Goal: Task Accomplishment & Management: Manage account settings

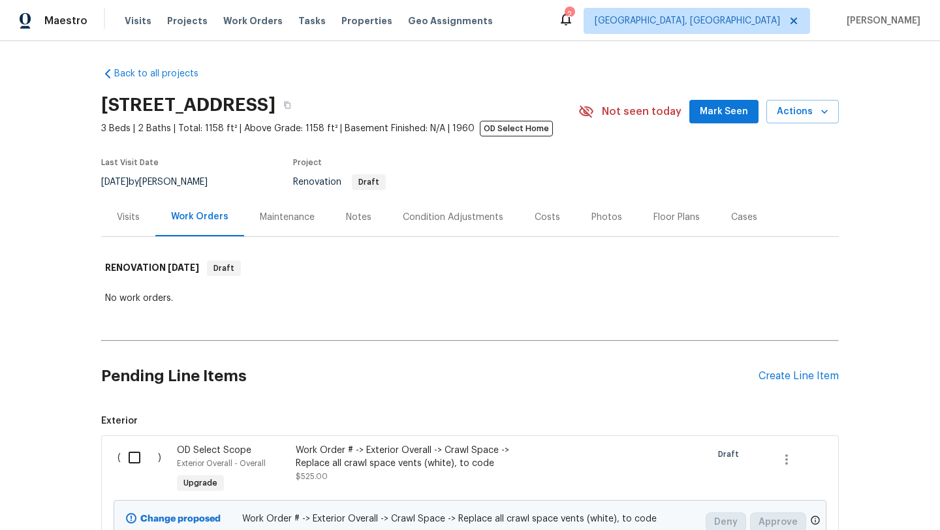
scroll to position [444, 0]
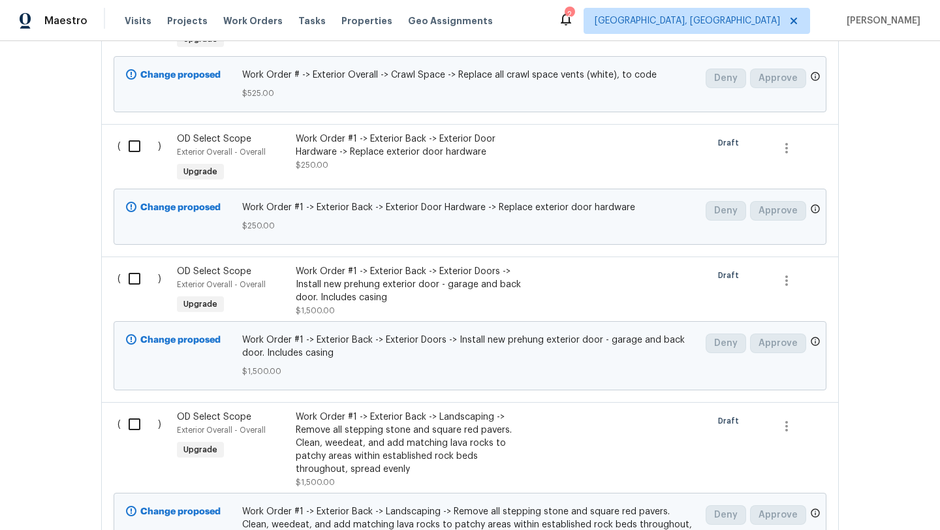
click at [353, 281] on div "Work Order #1 -> Exterior Back -> Exterior Doors -> Install new prehung exterio…" at bounding box center [411, 284] width 230 height 39
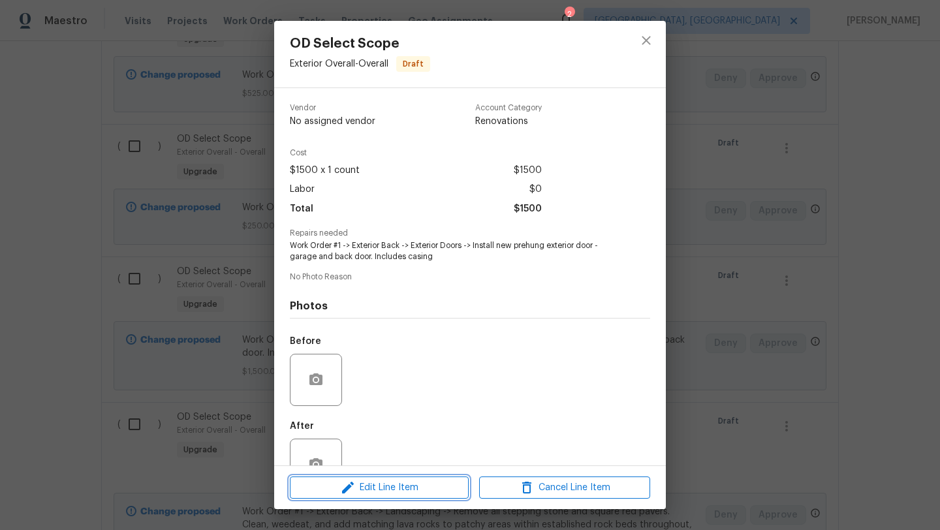
click at [381, 486] on span "Edit Line Item" at bounding box center [379, 488] width 171 height 16
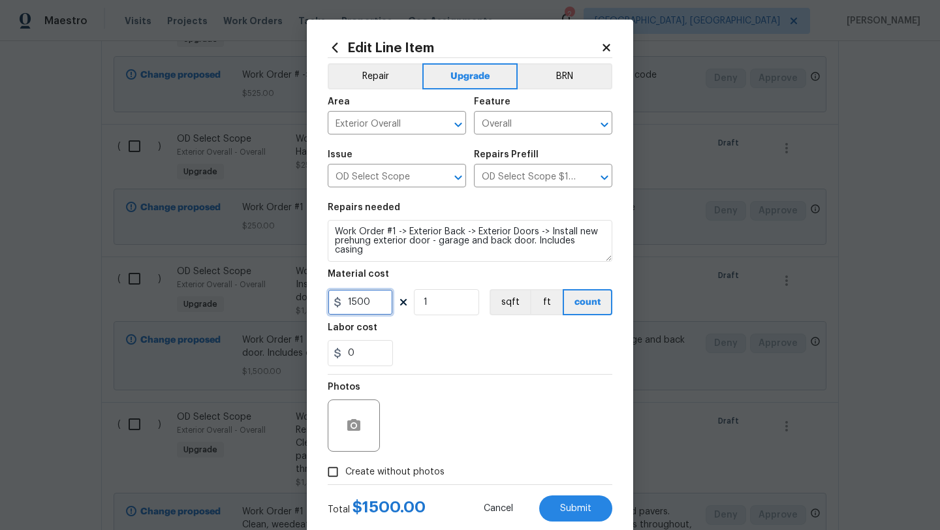
click at [368, 306] on input "1500" at bounding box center [360, 302] width 65 height 26
click at [354, 302] on input "1500" at bounding box center [360, 302] width 65 height 26
type input "1900"
click at [577, 507] on span "Submit" at bounding box center [575, 509] width 31 height 10
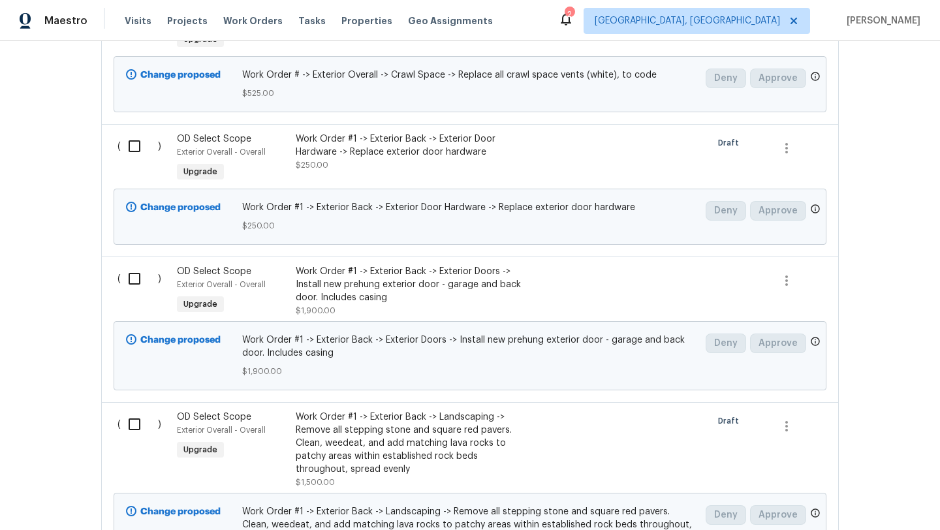
scroll to position [0, 0]
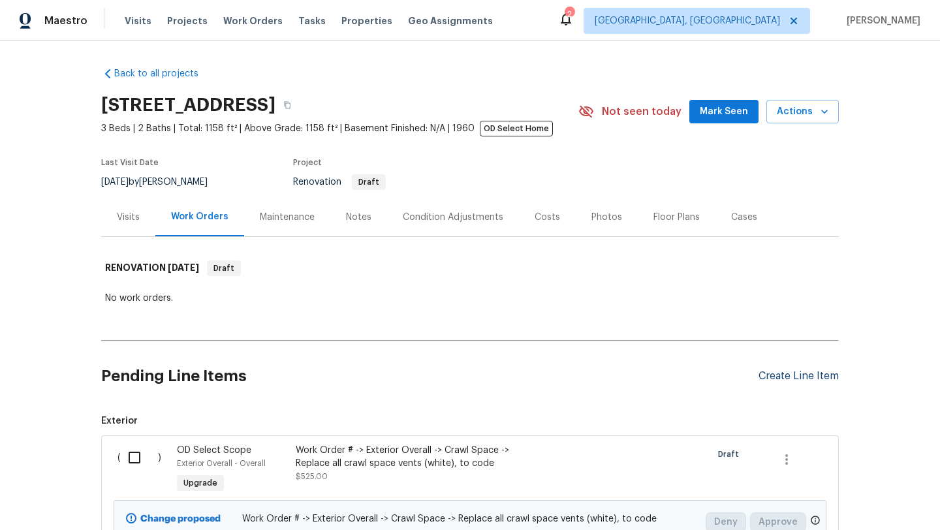
click at [808, 375] on div "Create Line Item" at bounding box center [799, 376] width 80 height 12
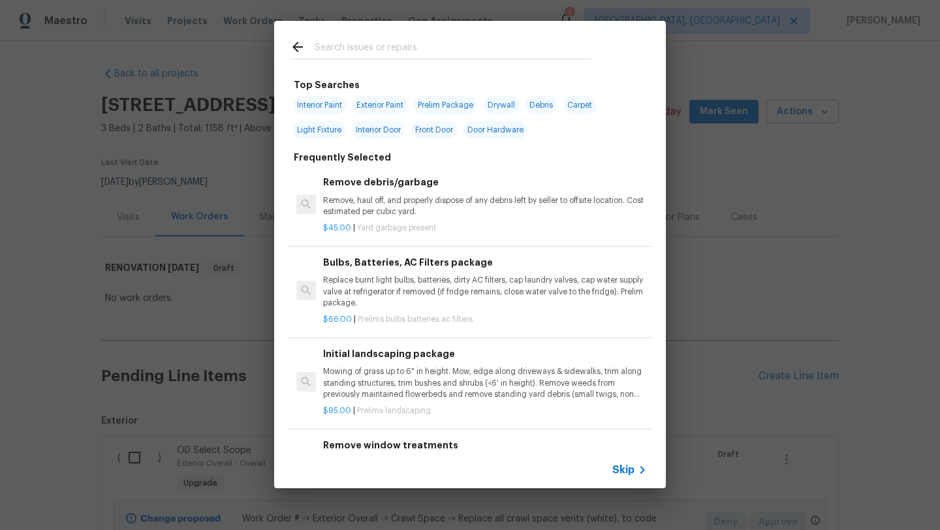
click at [627, 474] on span "Skip" at bounding box center [623, 470] width 22 height 13
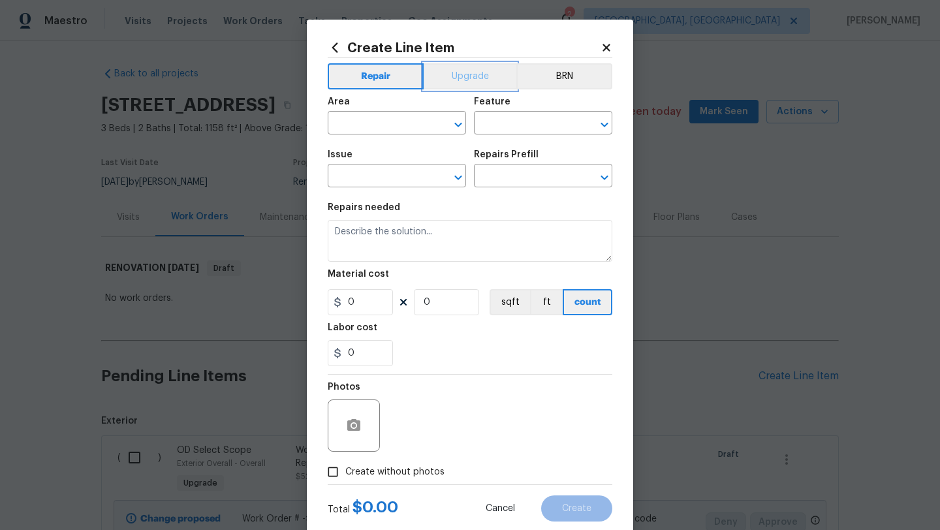
click at [451, 72] on button "Upgrade" at bounding box center [470, 76] width 93 height 26
click at [388, 123] on input "text" at bounding box center [379, 124] width 102 height 20
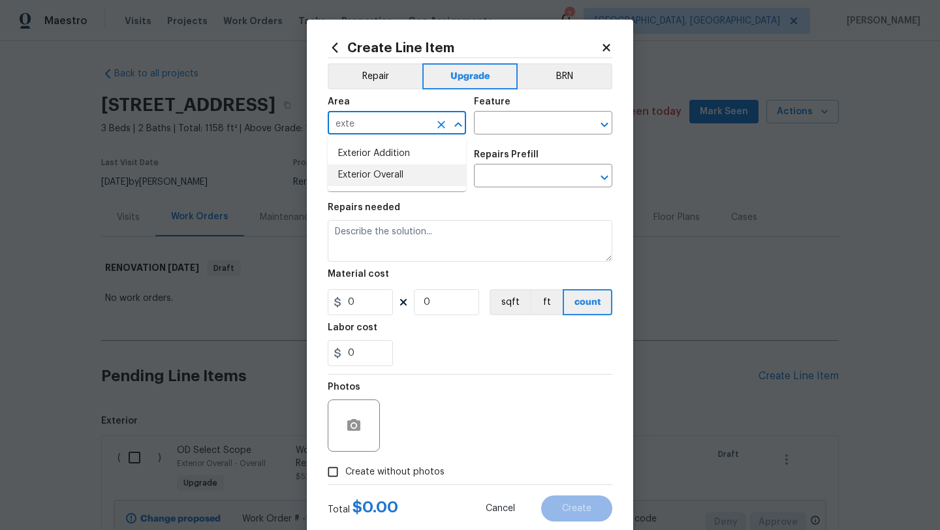
click at [413, 168] on li "Exterior Overall" at bounding box center [397, 176] width 138 height 22
type input "Exterior Overall"
click at [503, 127] on input "text" at bounding box center [525, 124] width 102 height 20
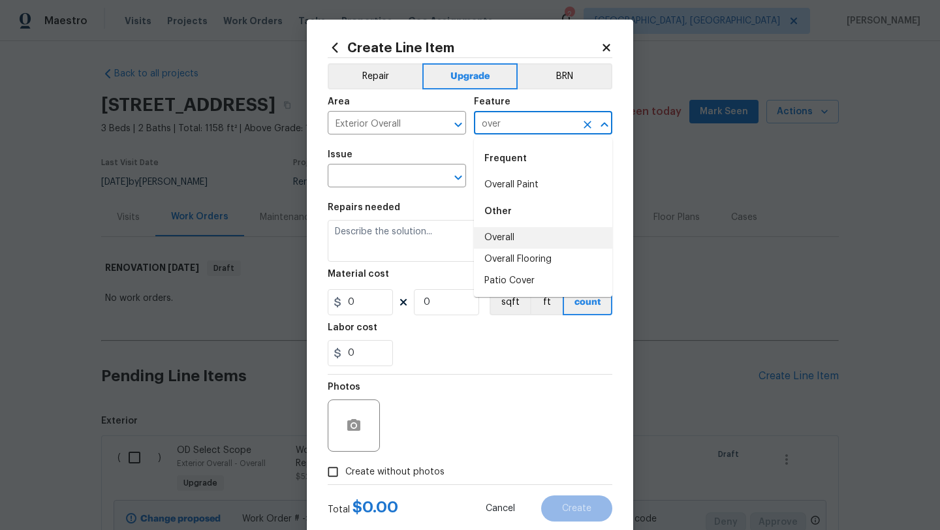
click at [516, 235] on li "Overall" at bounding box center [543, 238] width 138 height 22
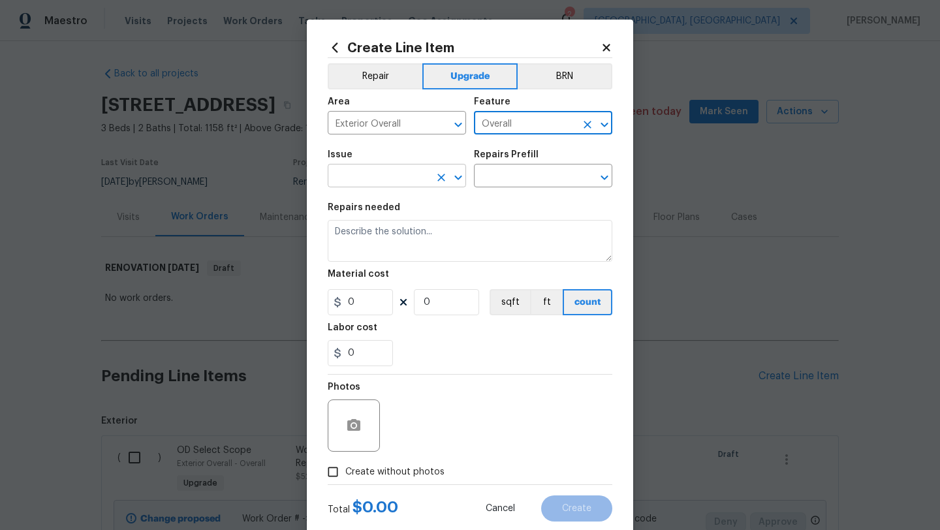
type input "Overall"
click at [365, 176] on input "text" at bounding box center [379, 177] width 102 height 20
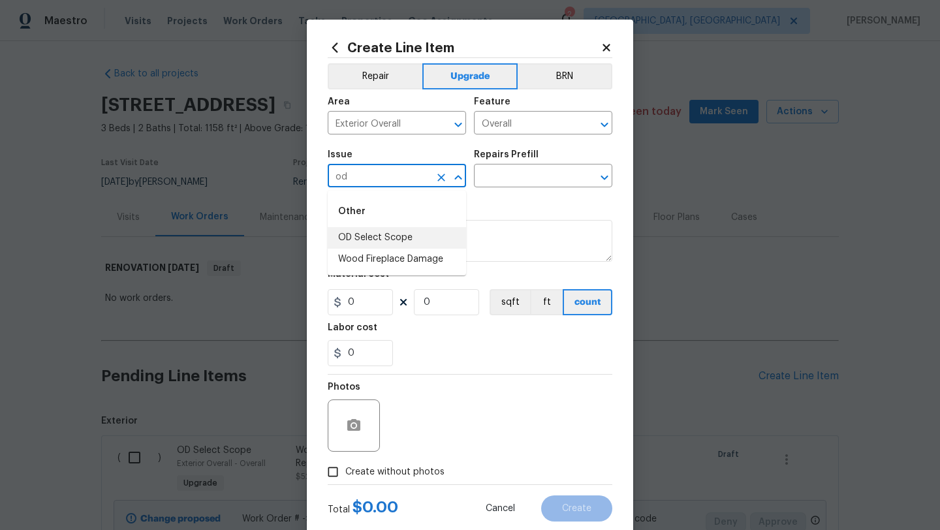
click at [396, 234] on li "OD Select Scope" at bounding box center [397, 238] width 138 height 22
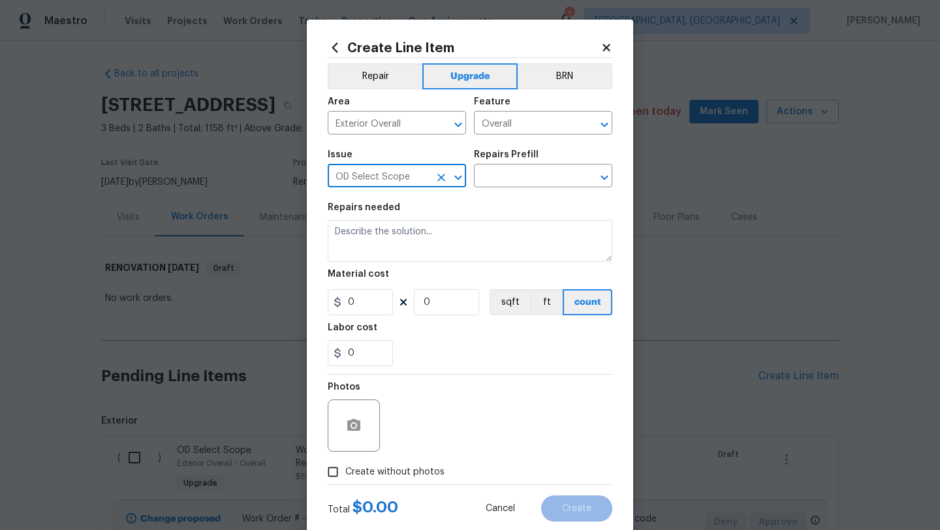
type input "OD Select Scope"
click at [499, 189] on div "Issue OD Select Scope ​ Repairs Prefill ​" at bounding box center [470, 168] width 285 height 53
click at [501, 177] on input "text" at bounding box center [525, 177] width 102 height 20
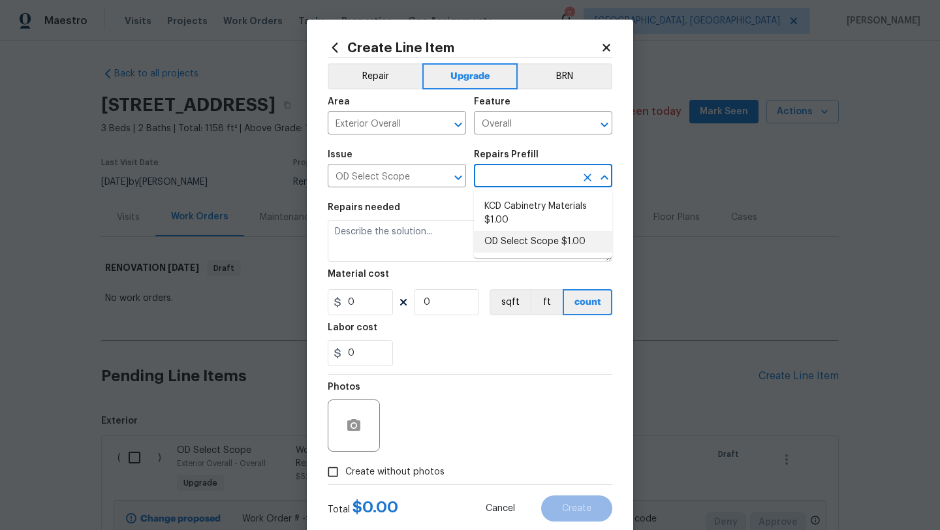
click at [509, 245] on li "OD Select Scope $1.00" at bounding box center [543, 242] width 138 height 22
type input "OD Select Scope $1.00"
type textarea "Refer to the agreed upon scope document for further details."
type input "1"
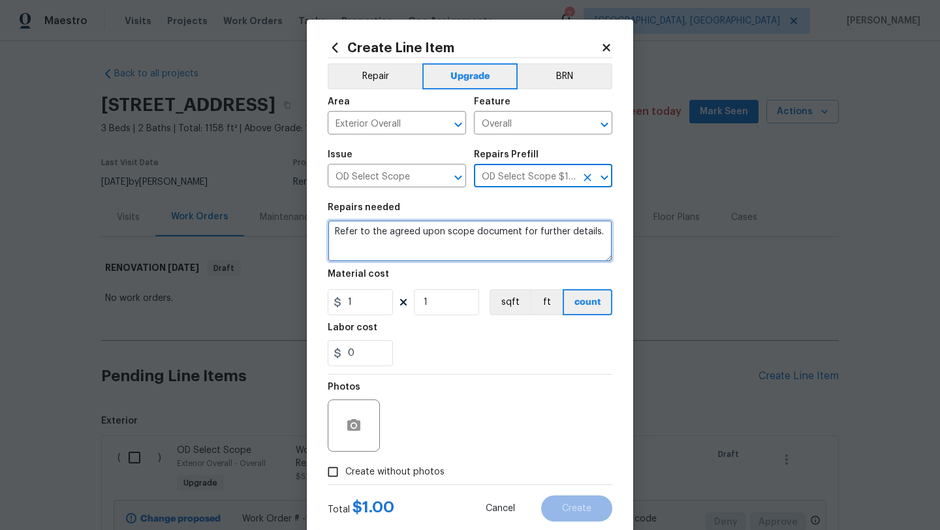
click at [509, 245] on textarea "Refer to the agreed upon scope document for further details." at bounding box center [470, 241] width 285 height 42
paste textarea "Work Order #1 -> Exterior Back -> Lighting -> Install exterior wall sconce"
type textarea "Work Order #1 -> Exterior Back -> Lighting -> Install exterior wall sconce"
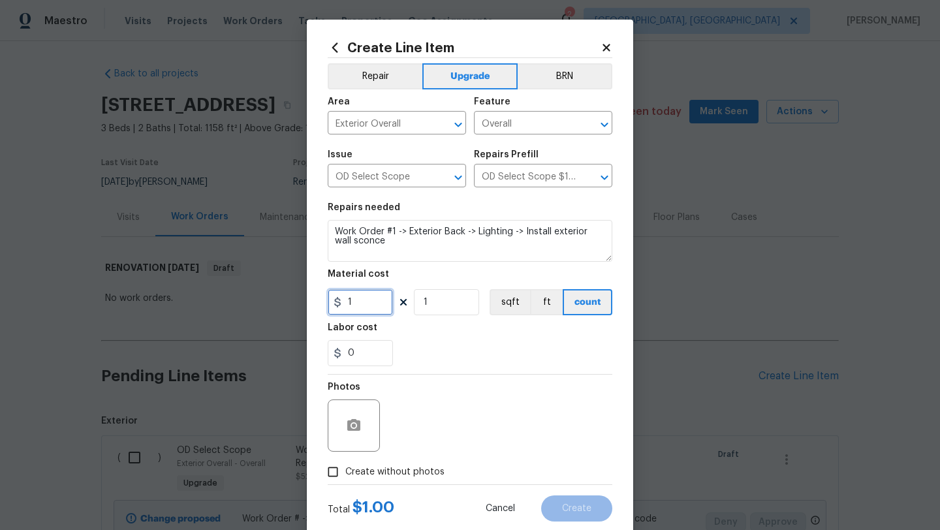
click at [379, 307] on input "1" at bounding box center [360, 302] width 65 height 26
type input "155"
click at [361, 471] on span "Create without photos" at bounding box center [394, 473] width 99 height 14
click at [345, 471] on input "Create without photos" at bounding box center [333, 472] width 25 height 25
checkbox input "true"
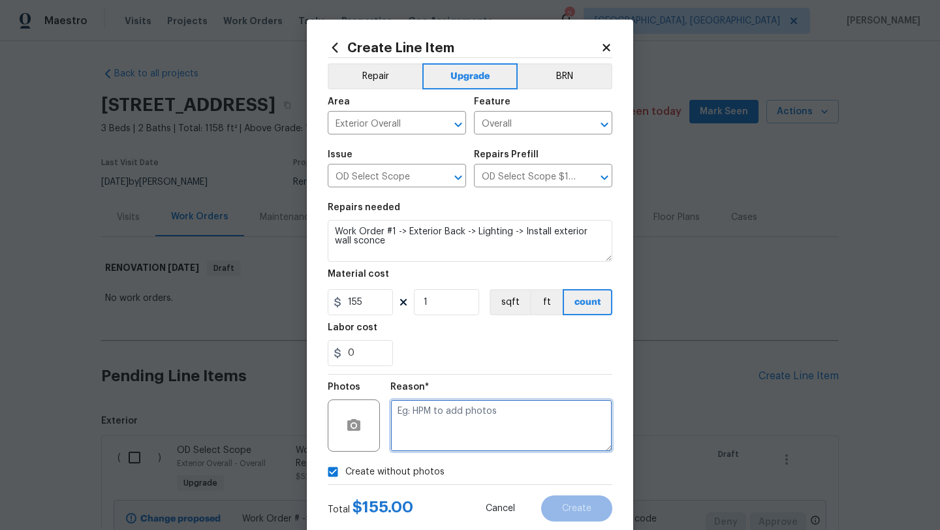
click at [466, 424] on textarea at bounding box center [501, 426] width 222 height 52
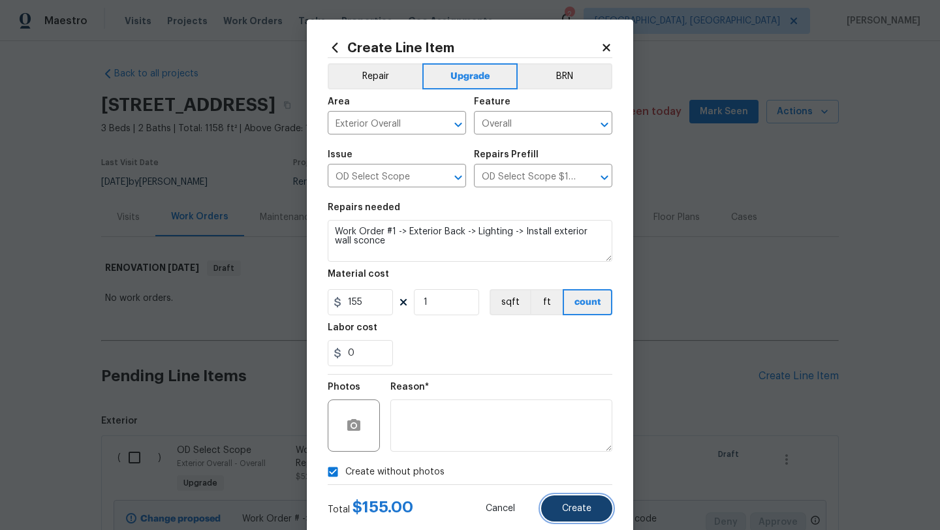
click at [592, 512] on button "Create" at bounding box center [576, 509] width 71 height 26
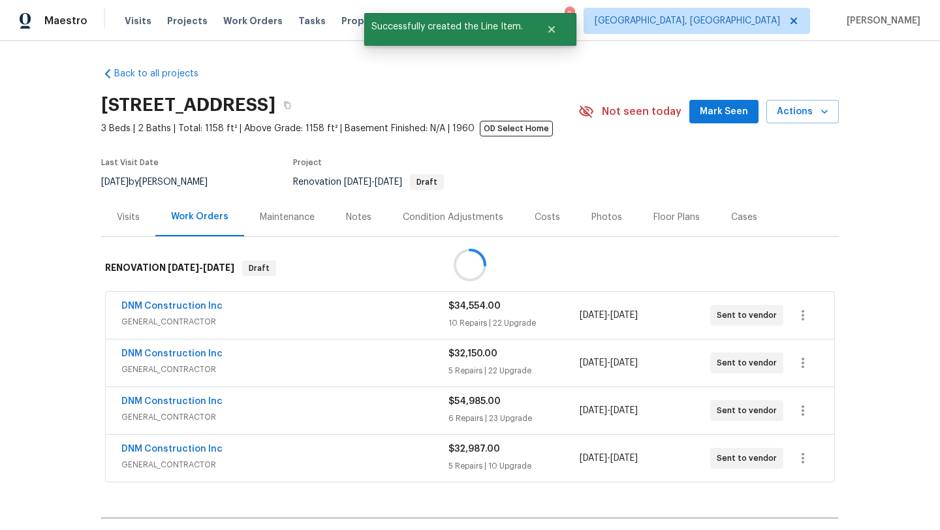
click at [814, 116] on div at bounding box center [470, 265] width 940 height 530
click at [811, 112] on span "Actions" at bounding box center [803, 112] width 52 height 16
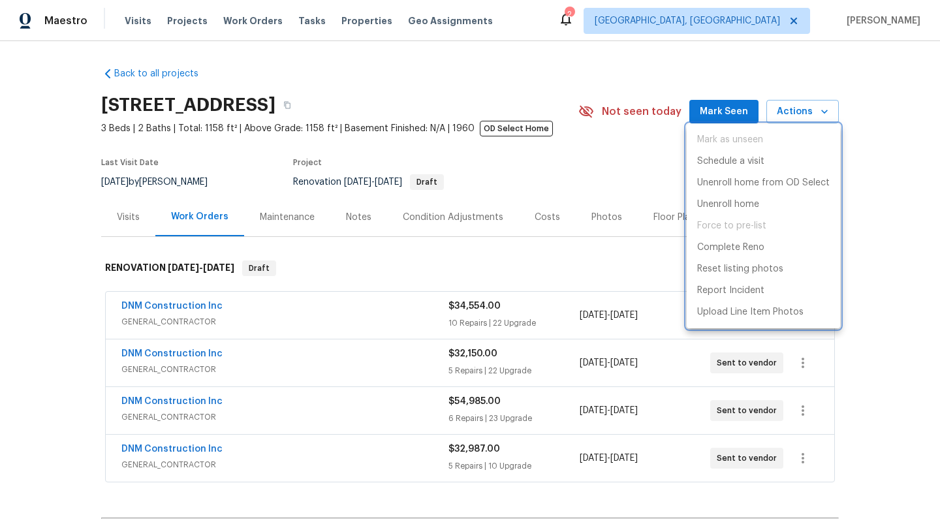
click at [756, 72] on div at bounding box center [470, 265] width 940 height 530
